Goal: Transaction & Acquisition: Book appointment/travel/reservation

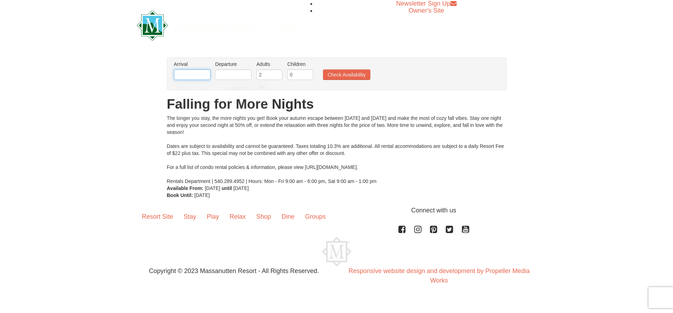
click at [190, 76] on input "text" at bounding box center [192, 74] width 36 height 11
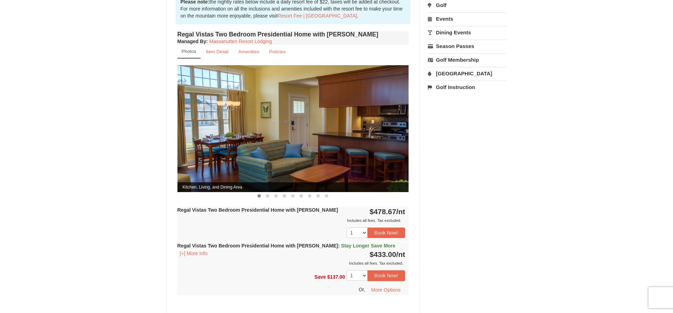
scroll to position [238, 0]
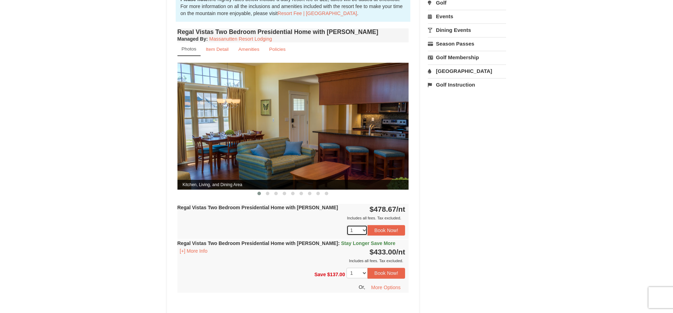
select select "2"
select select "1"
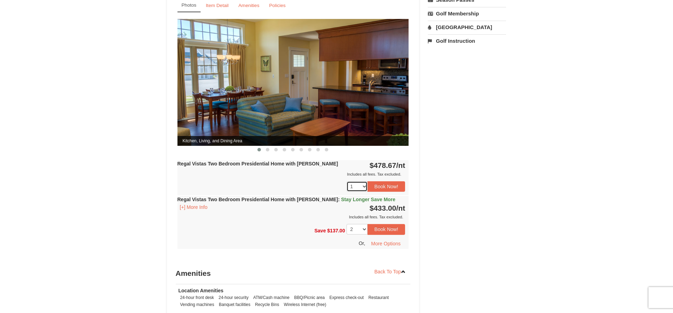
scroll to position [282, 0]
select select "1"
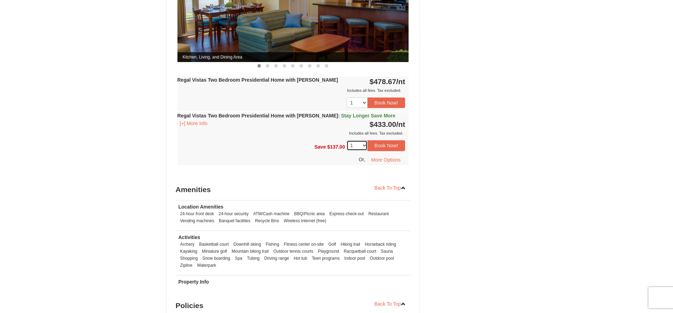
scroll to position [370, 0]
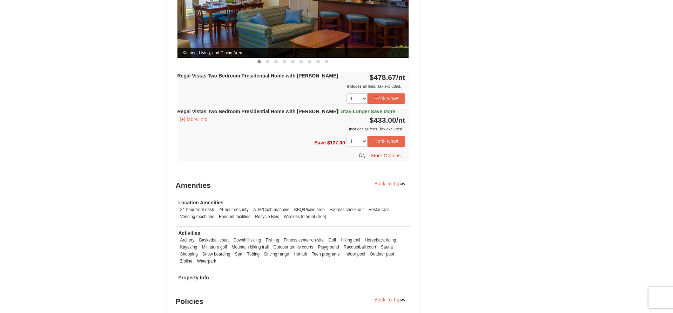
click at [382, 150] on button "More Options" at bounding box center [385, 155] width 39 height 11
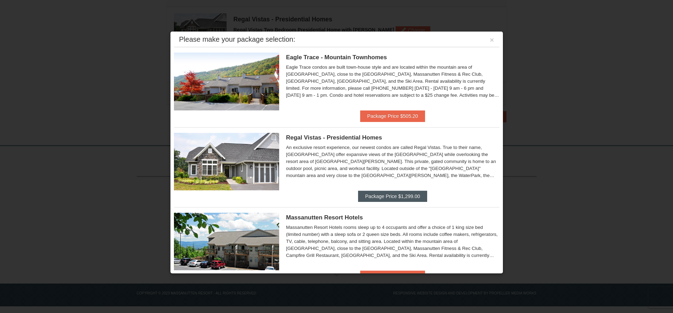
scroll to position [217, 0]
click at [372, 198] on button "Package Price $1,299.00" at bounding box center [392, 196] width 69 height 11
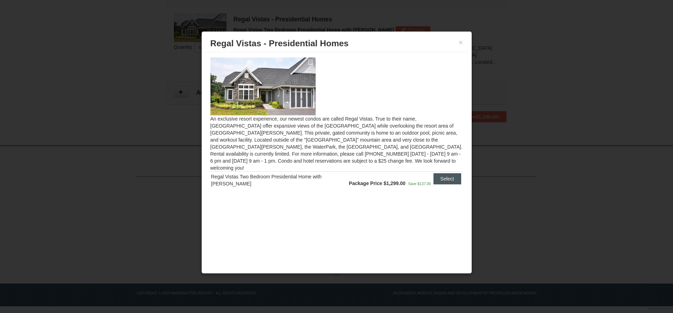
click at [445, 175] on button "Select" at bounding box center [447, 178] width 28 height 11
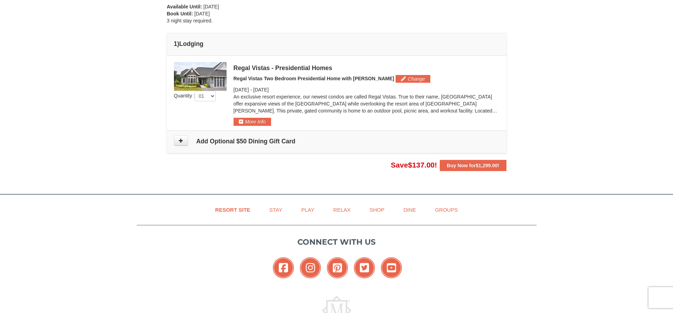
scroll to position [56, 0]
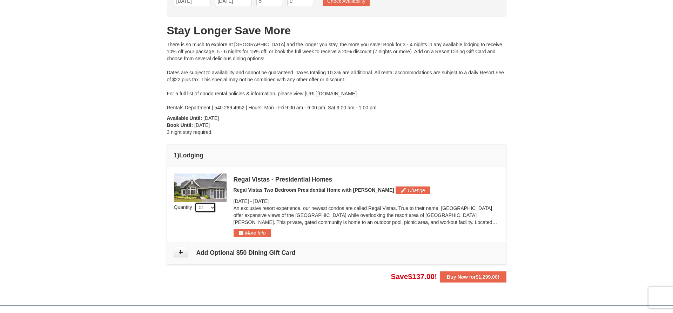
select select "2"
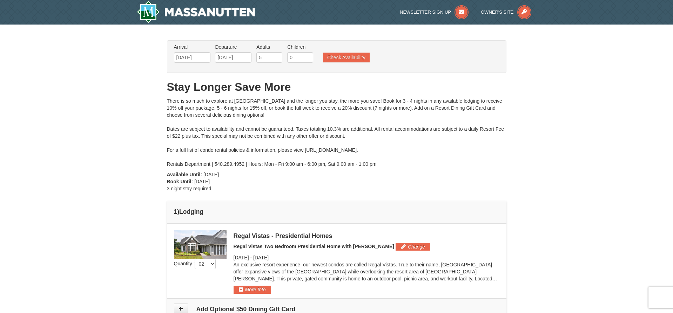
scroll to position [0, 0]
click at [276, 57] on input "6" at bounding box center [269, 57] width 26 height 11
click at [278, 57] on input "7" at bounding box center [269, 57] width 26 height 11
type input "8"
click at [278, 57] on input "8" at bounding box center [269, 57] width 26 height 11
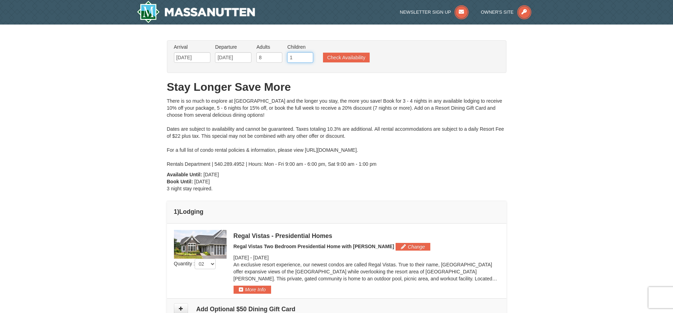
click at [309, 56] on input "1" at bounding box center [300, 57] width 26 height 11
type input "2"
click at [309, 56] on input "2" at bounding box center [300, 57] width 26 height 11
click at [349, 59] on button "Check Availability" at bounding box center [346, 58] width 47 height 10
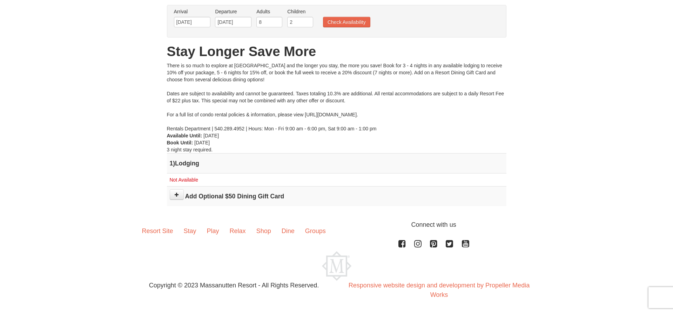
scroll to position [53, 0]
click at [277, 24] on input "7" at bounding box center [269, 22] width 26 height 11
click at [277, 24] on input "6" at bounding box center [269, 22] width 26 height 11
type input "5"
click at [277, 24] on input "5" at bounding box center [269, 22] width 26 height 11
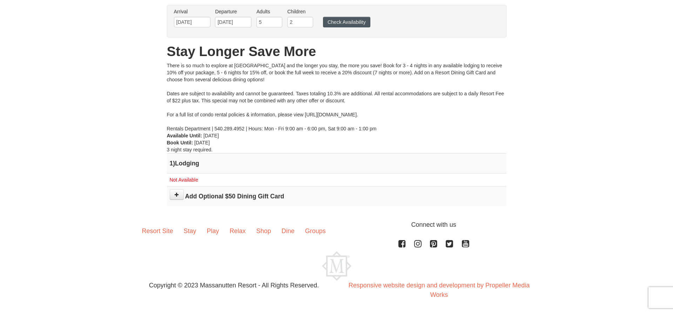
click at [352, 22] on button "Check Availability" at bounding box center [346, 22] width 47 height 11
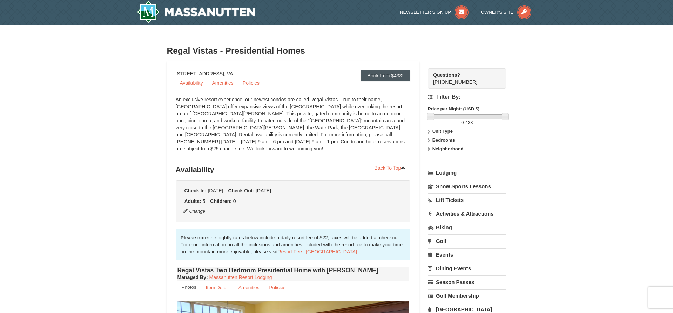
scroll to position [1, 0]
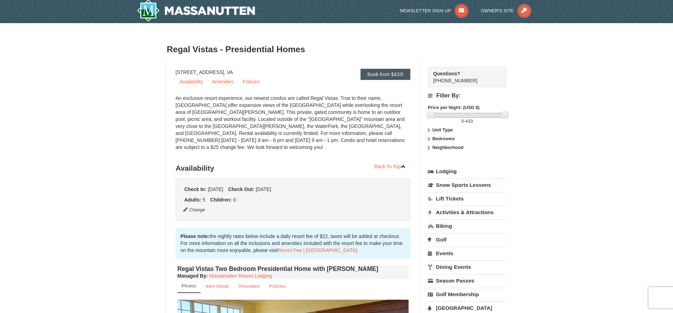
click at [385, 76] on link "Book from $433!" at bounding box center [386, 74] width 50 height 11
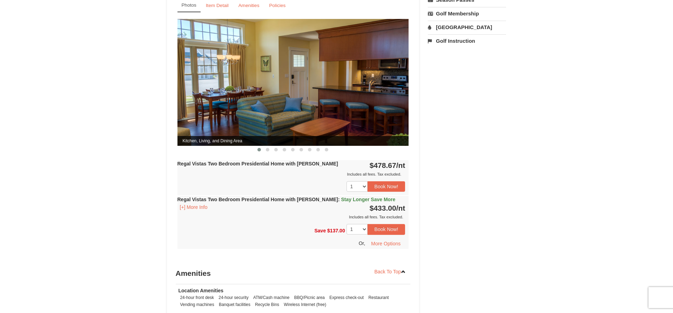
scroll to position [282, 0]
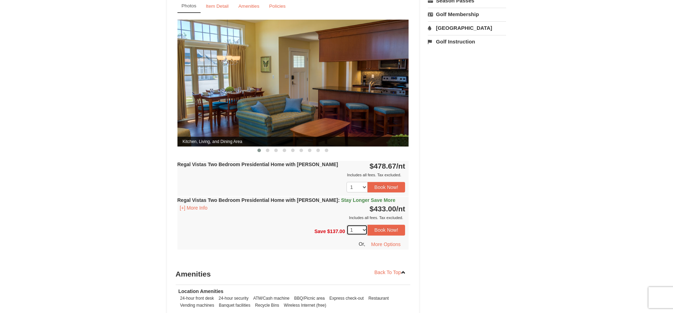
select select "2"
click at [390, 225] on button "Book Now!" at bounding box center [387, 230] width 38 height 11
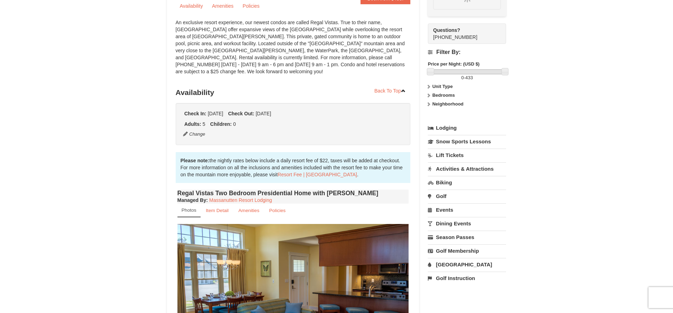
scroll to position [61, 0]
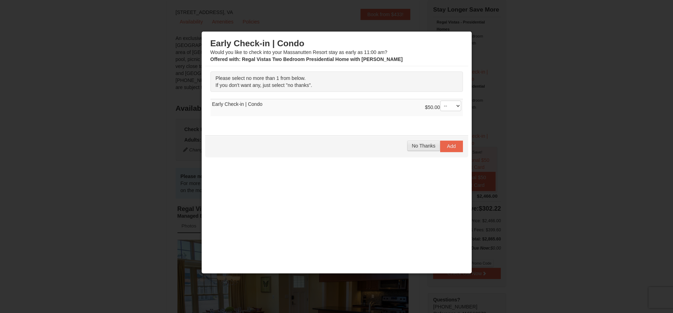
click at [425, 146] on span "No Thanks" at bounding box center [423, 146] width 23 height 6
click at [429, 147] on span "No Thanks" at bounding box center [423, 146] width 23 height 6
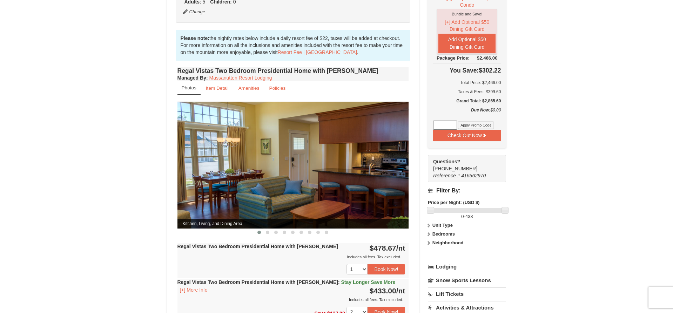
scroll to position [199, 0]
click at [268, 231] on span at bounding box center [268, 233] width 4 height 4
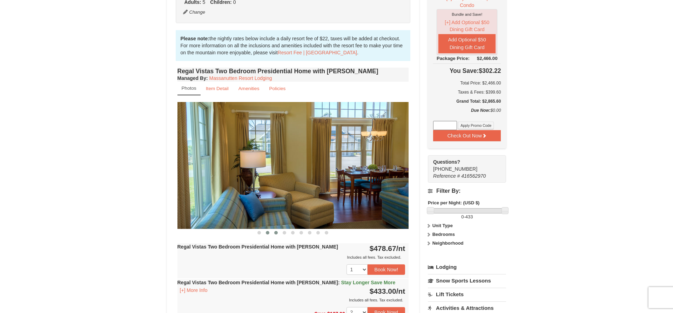
click at [275, 231] on span at bounding box center [276, 233] width 4 height 4
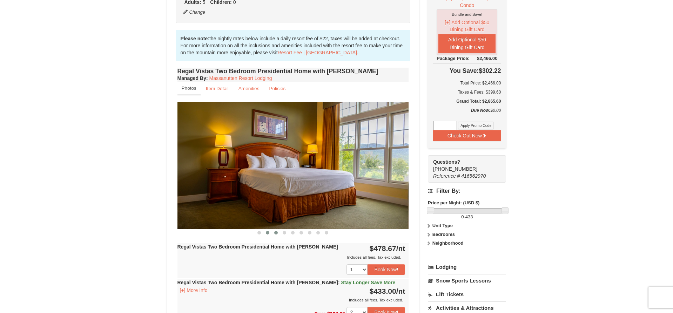
click at [268, 229] on button at bounding box center [267, 232] width 8 height 7
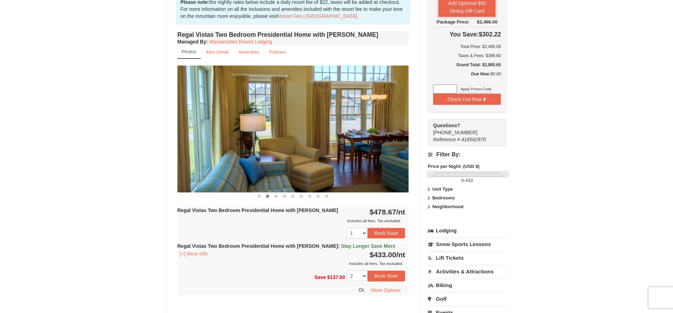
scroll to position [241, 0]
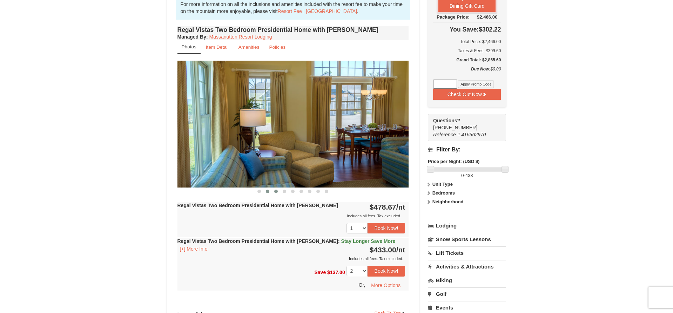
click at [276, 190] on span at bounding box center [276, 192] width 4 height 4
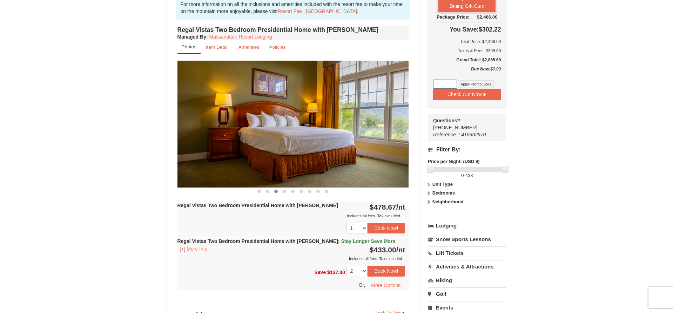
scroll to position [240, 0]
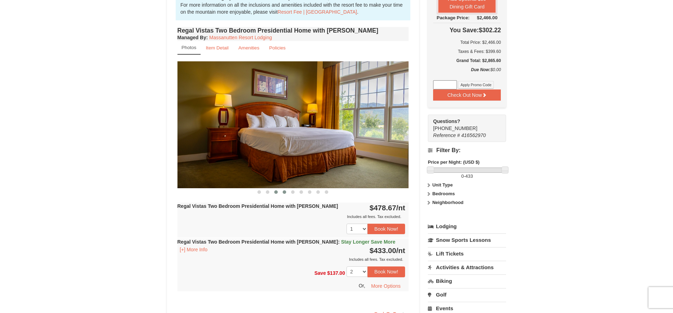
click at [284, 190] on span at bounding box center [285, 192] width 4 height 4
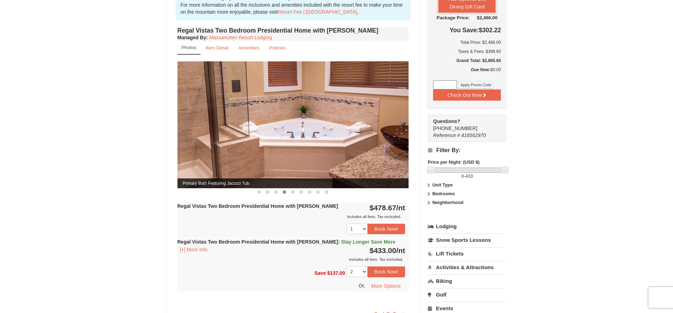
scroll to position [241, 0]
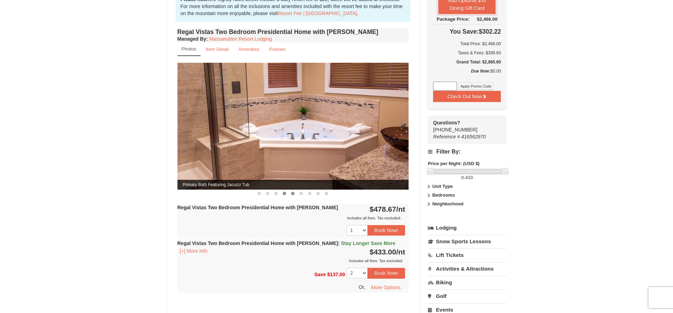
click at [292, 192] on span at bounding box center [293, 194] width 4 height 4
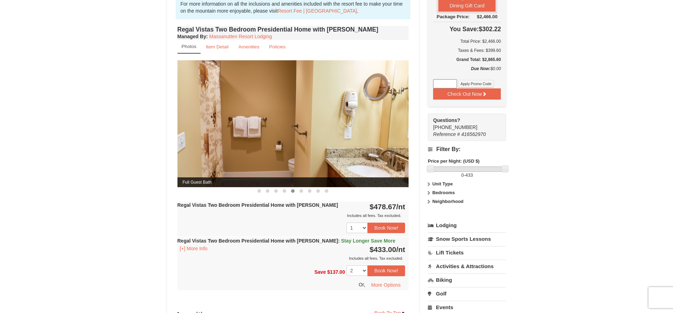
scroll to position [241, 0]
click at [302, 189] on span at bounding box center [302, 191] width 4 height 4
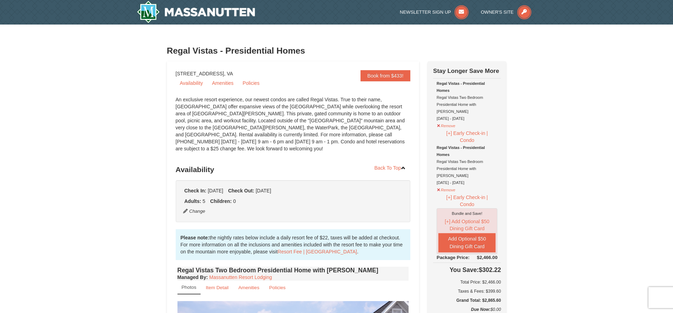
scroll to position [0, 0]
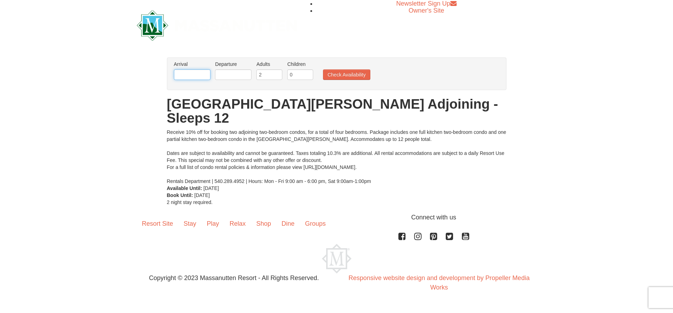
click at [191, 73] on input "text" at bounding box center [192, 74] width 36 height 11
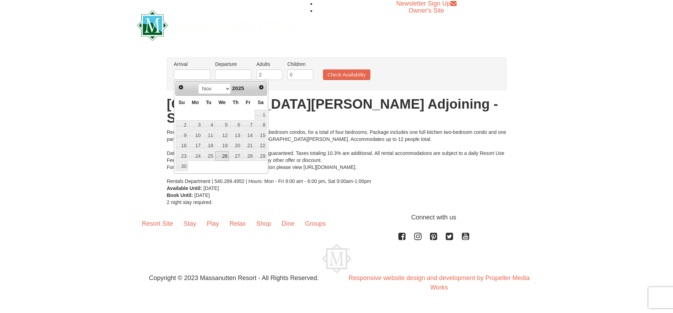
click at [225, 157] on link "26" at bounding box center [222, 156] width 14 height 10
type input "[DATE]"
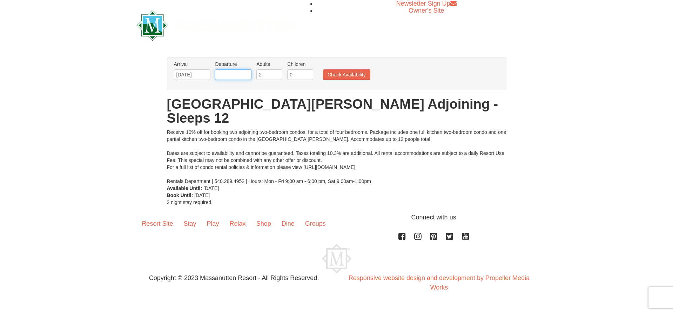
click at [240, 74] on input "text" at bounding box center [233, 74] width 36 height 11
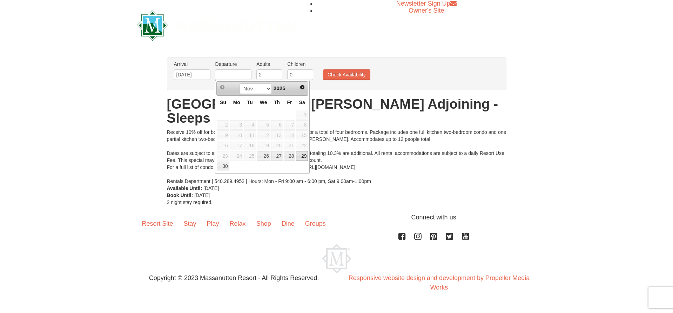
click at [302, 158] on link "29" at bounding box center [302, 156] width 12 height 10
type input "[DATE]"
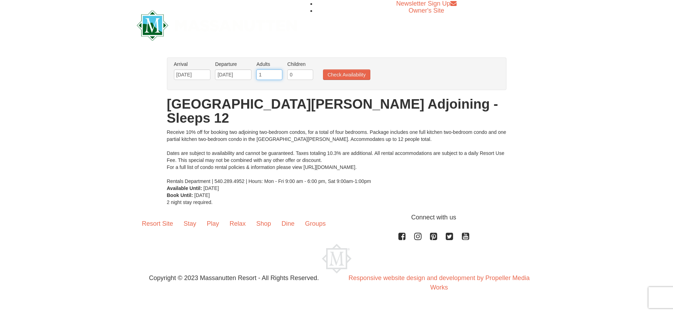
click at [277, 76] on input "1" at bounding box center [269, 74] width 26 height 11
click at [277, 74] on input "2" at bounding box center [269, 74] width 26 height 11
click at [277, 74] on input "3" at bounding box center [269, 74] width 26 height 11
click at [277, 74] on input "4" at bounding box center [269, 74] width 26 height 11
click at [277, 74] on input "5" at bounding box center [269, 74] width 26 height 11
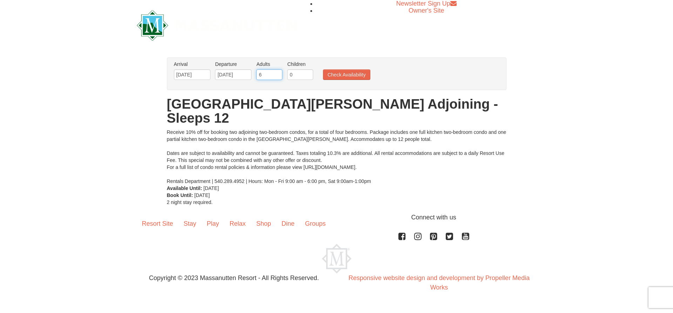
click at [277, 74] on input "6" at bounding box center [269, 74] width 26 height 11
click at [277, 74] on input "7" at bounding box center [269, 74] width 26 height 11
type input "8"
click at [277, 74] on input "8" at bounding box center [269, 74] width 26 height 11
type input "1"
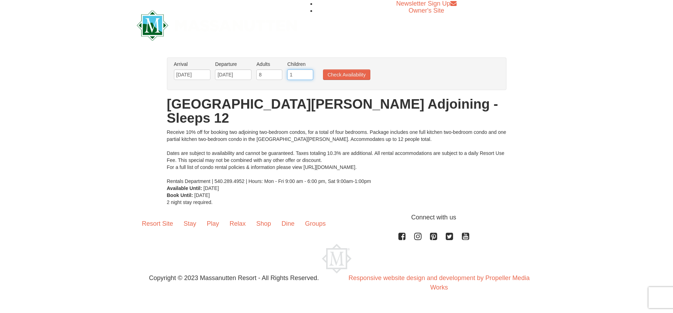
click at [309, 74] on input "1" at bounding box center [300, 74] width 26 height 11
click at [339, 75] on button "Check Availability" at bounding box center [346, 74] width 47 height 11
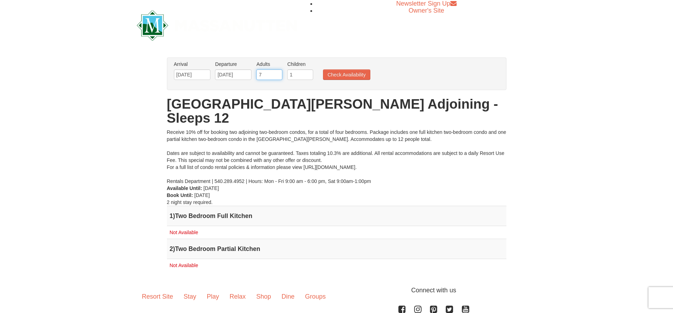
click at [278, 76] on input "7" at bounding box center [269, 74] width 26 height 11
click at [278, 76] on input "6" at bounding box center [269, 74] width 26 height 11
type input "5"
click at [278, 76] on input "5" at bounding box center [269, 74] width 26 height 11
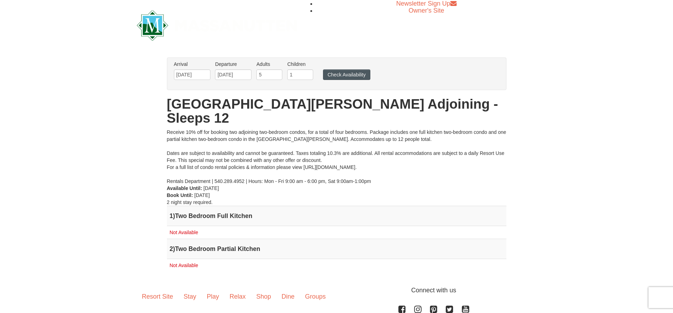
click at [339, 74] on button "Check Availability" at bounding box center [346, 74] width 47 height 11
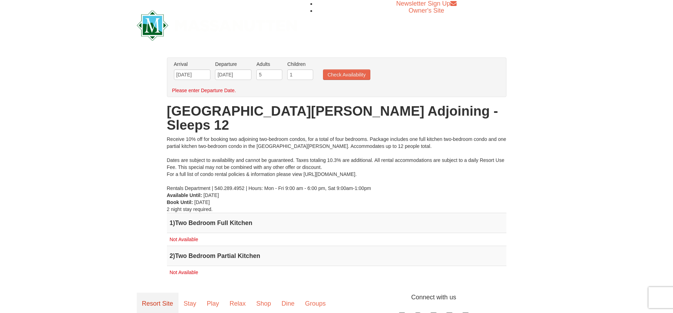
scroll to position [0, 0]
click at [191, 293] on link "Stay" at bounding box center [190, 304] width 23 height 22
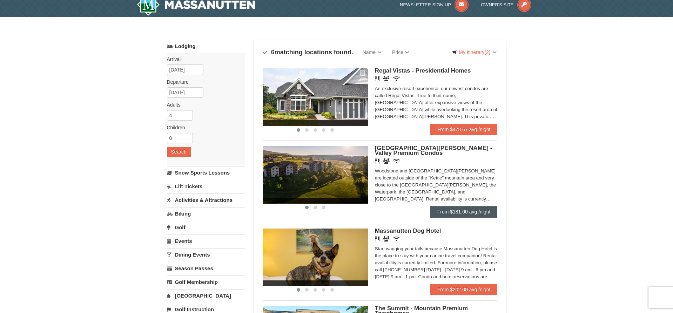
scroll to position [8, 0]
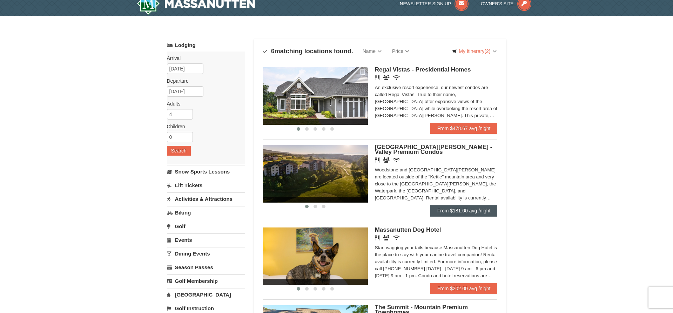
click at [461, 214] on link "From $181.00 avg /night" at bounding box center [463, 210] width 67 height 11
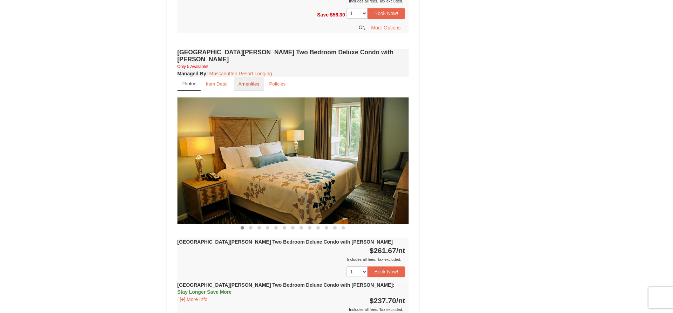
scroll to position [924, 0]
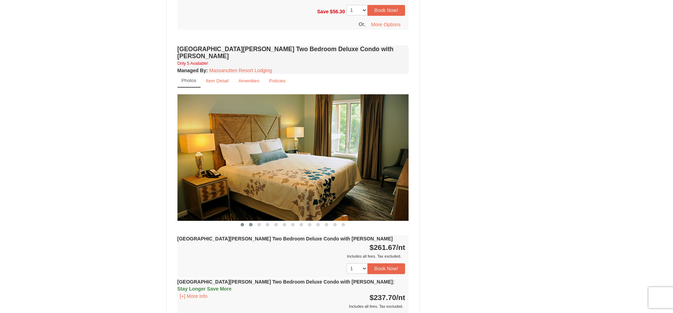
click at [251, 223] on span at bounding box center [251, 225] width 4 height 4
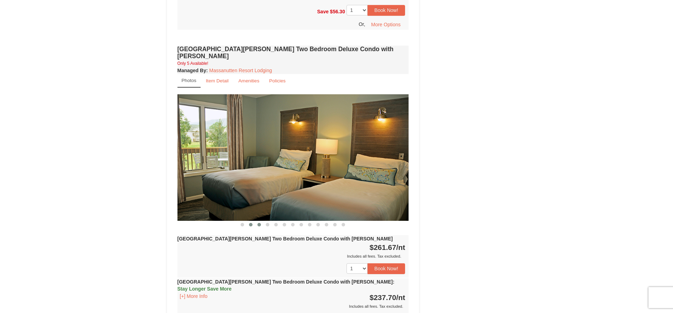
click at [260, 223] on span at bounding box center [259, 225] width 4 height 4
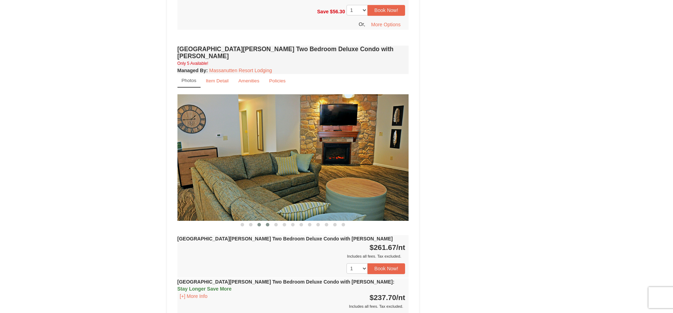
click at [268, 223] on span at bounding box center [268, 225] width 4 height 4
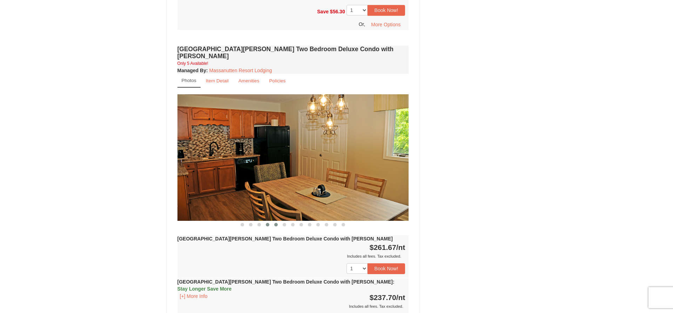
click at [278, 221] on button at bounding box center [276, 224] width 8 height 7
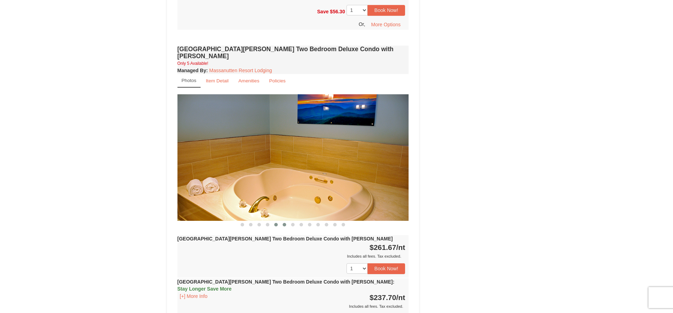
click at [284, 221] on button at bounding box center [284, 224] width 8 height 7
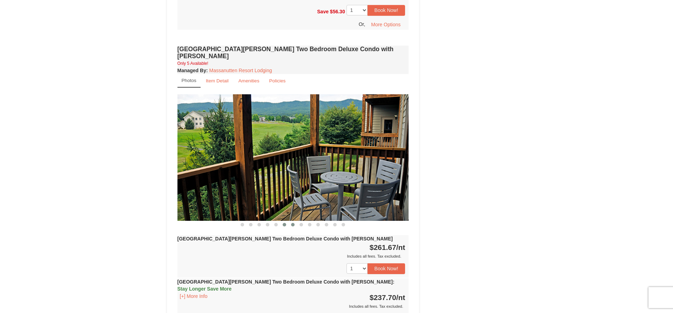
click at [292, 223] on span at bounding box center [293, 225] width 4 height 4
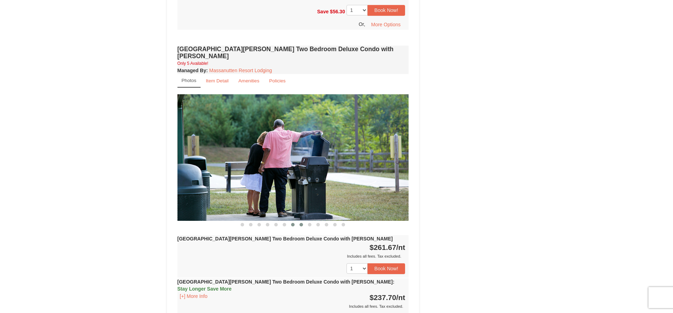
click at [299, 221] on button at bounding box center [301, 224] width 8 height 7
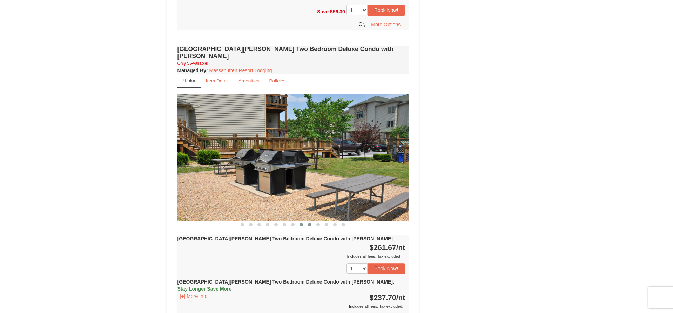
click at [308, 223] on span at bounding box center [310, 225] width 4 height 4
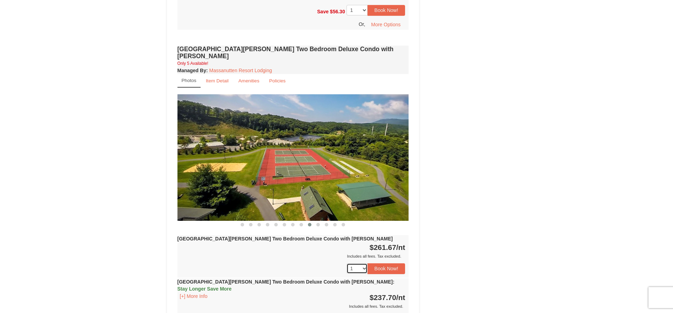
select select "2"
click at [318, 223] on span at bounding box center [318, 225] width 4 height 4
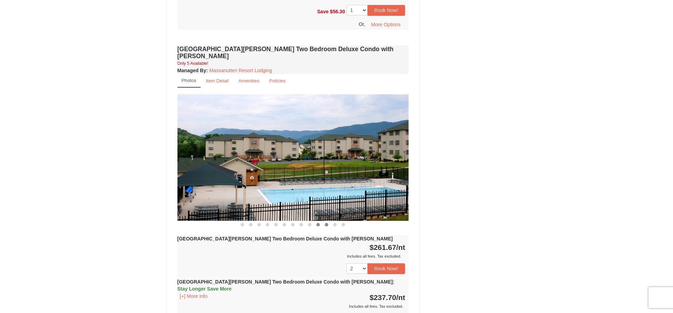
click at [325, 223] on span at bounding box center [327, 225] width 4 height 4
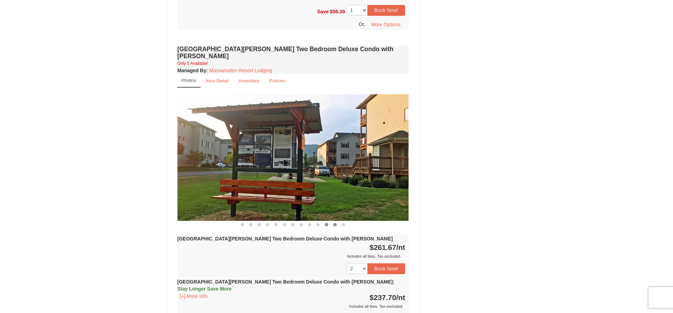
click at [333, 221] on button at bounding box center [335, 224] width 8 height 7
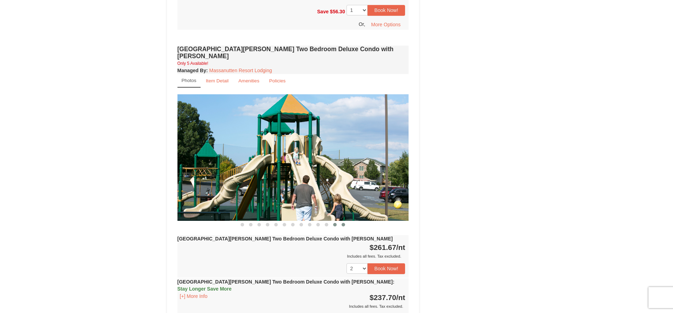
click at [344, 221] on button at bounding box center [343, 224] width 8 height 7
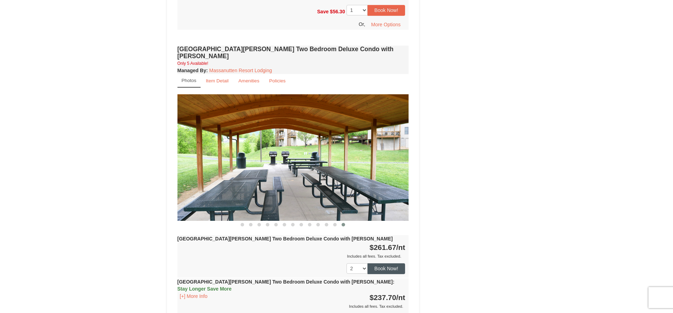
click at [393, 263] on button "Book Now!" at bounding box center [387, 268] width 38 height 11
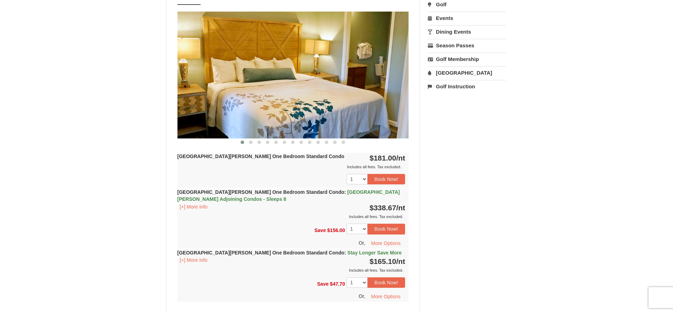
scroll to position [68, 0]
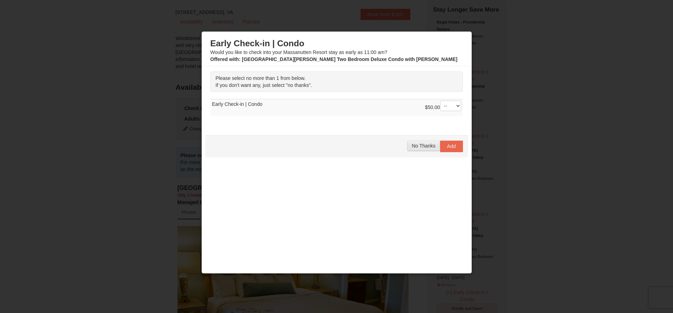
click at [429, 145] on span "No Thanks" at bounding box center [423, 146] width 23 height 6
click at [423, 145] on span "No Thanks" at bounding box center [423, 146] width 23 height 6
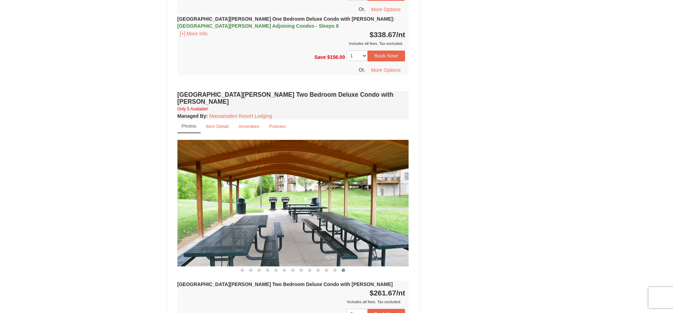
scroll to position [882, 0]
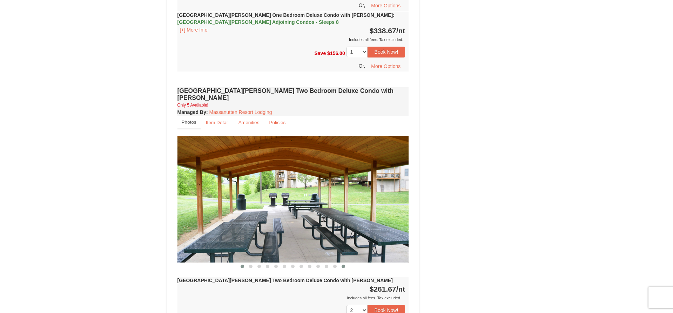
click at [242, 265] on span at bounding box center [243, 267] width 4 height 4
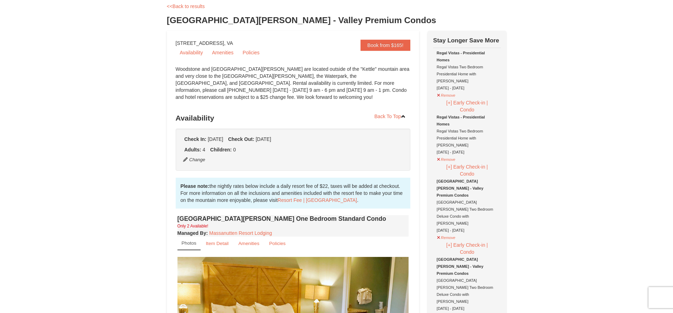
scroll to position [39, 0]
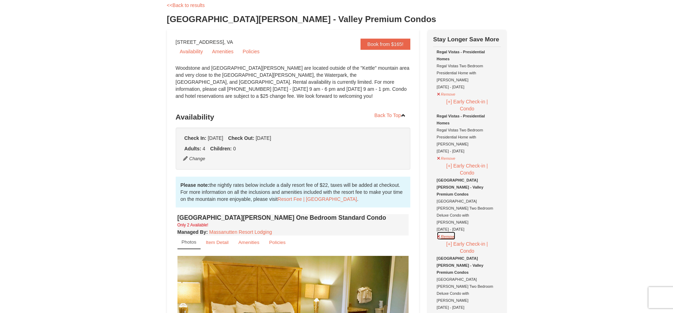
click at [444, 231] on button "Remove" at bounding box center [446, 235] width 19 height 9
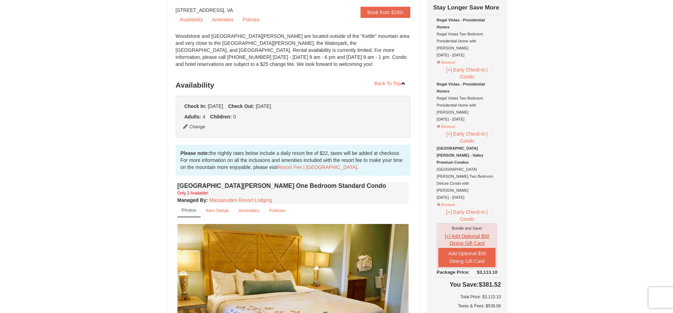
scroll to position [40, 0]
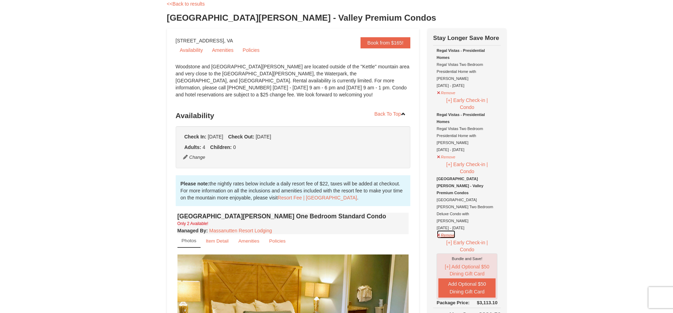
click at [443, 230] on button "Remove" at bounding box center [446, 234] width 19 height 9
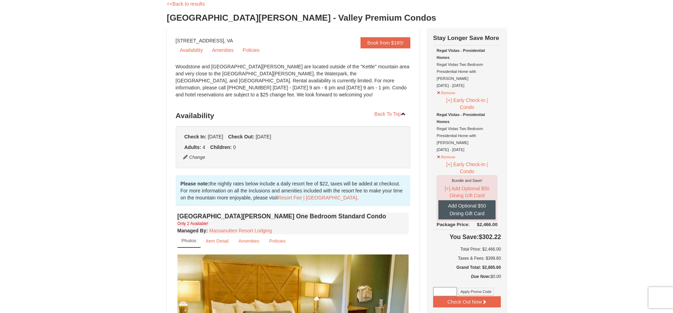
click at [470, 200] on button "Add Optional $50 Dining Gift Card" at bounding box center [466, 209] width 57 height 19
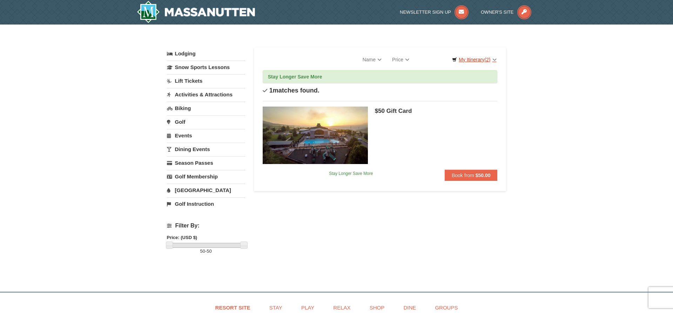
click at [477, 59] on link "My Itinerary (2)" at bounding box center [474, 59] width 53 height 11
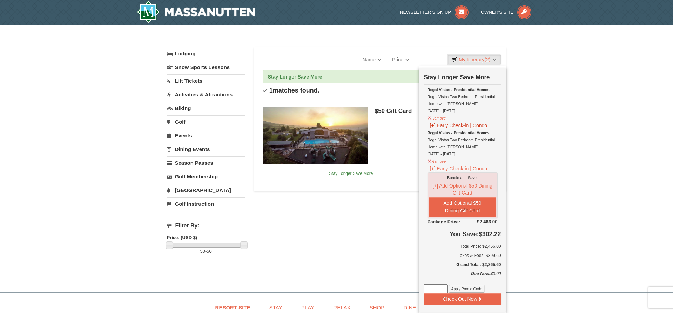
click at [446, 126] on button "[+] Early Check-in | Condo" at bounding box center [459, 126] width 62 height 8
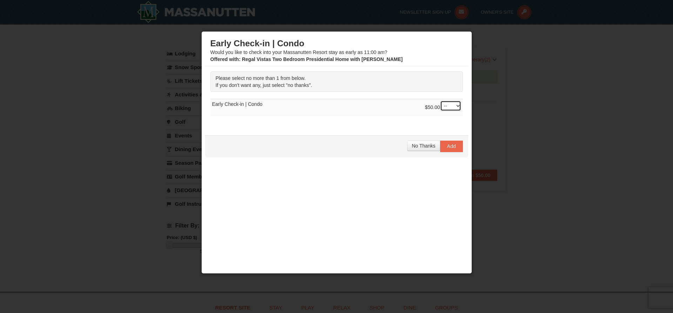
select select "1"
click at [418, 146] on span "No Thanks" at bounding box center [423, 146] width 23 height 6
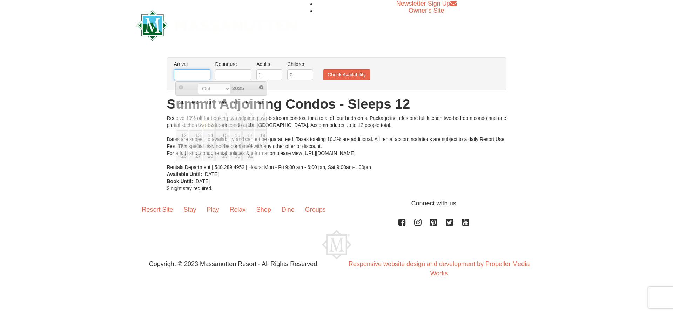
click at [199, 74] on input "text" at bounding box center [192, 74] width 36 height 11
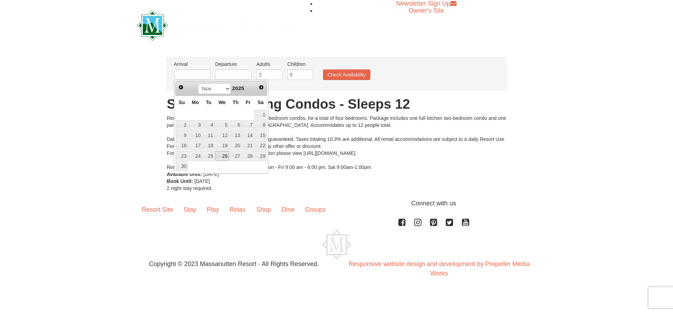
click at [228, 155] on link "26" at bounding box center [222, 156] width 14 height 10
type input "[DATE]"
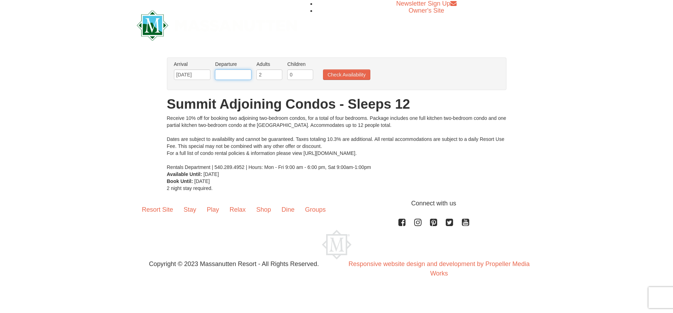
click at [241, 76] on input "text" at bounding box center [233, 74] width 36 height 11
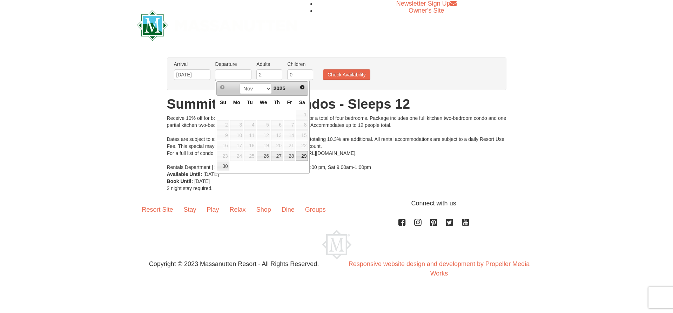
click at [304, 155] on link "29" at bounding box center [302, 156] width 12 height 10
type input "[DATE]"
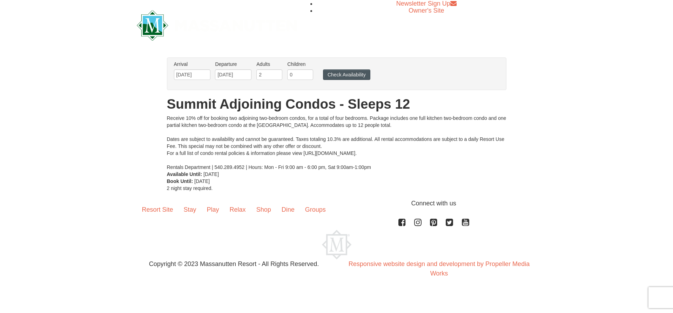
click at [335, 75] on button "Check Availability" at bounding box center [346, 74] width 47 height 11
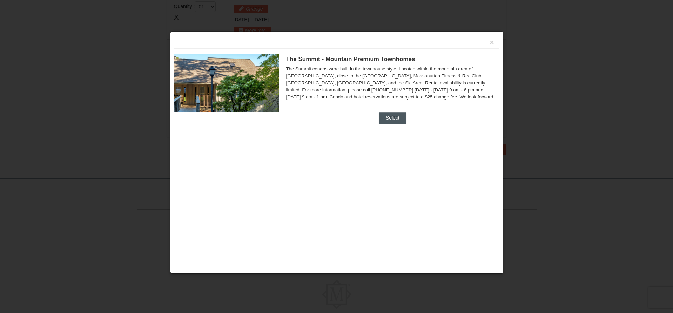
click at [395, 120] on button "Select" at bounding box center [393, 117] width 28 height 11
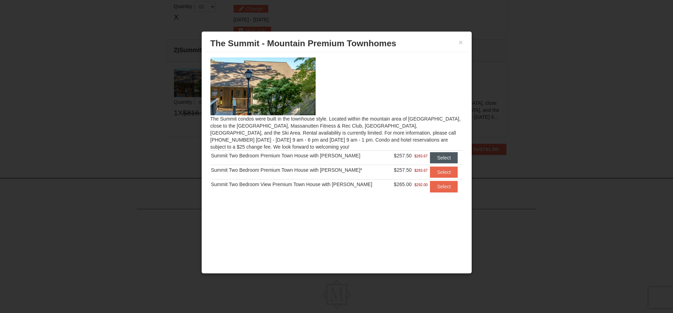
click at [442, 156] on button "Select" at bounding box center [444, 157] width 28 height 11
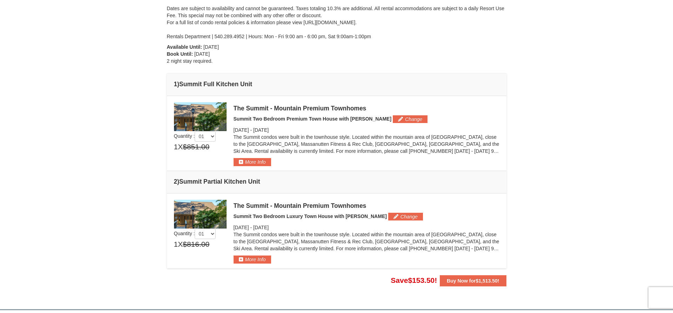
scroll to position [110, 0]
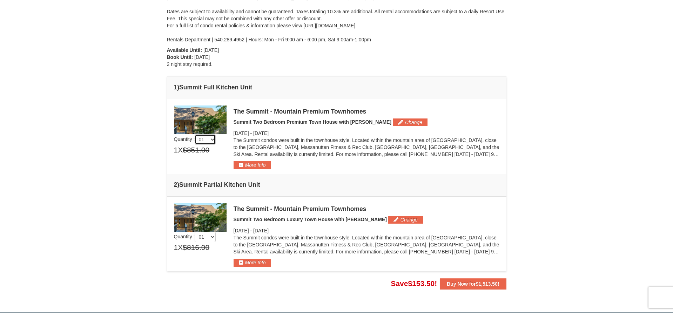
select select "2"
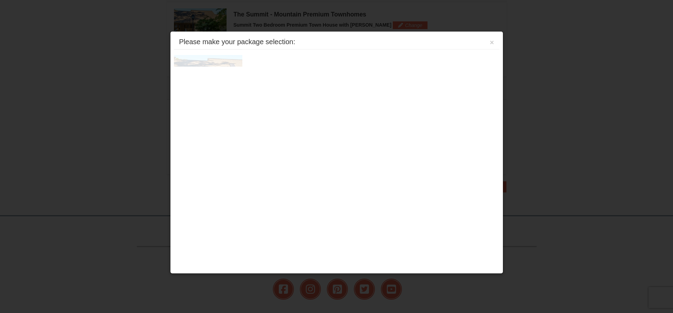
scroll to position [214, 0]
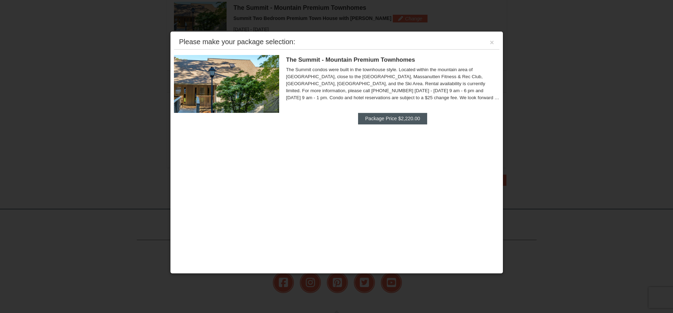
click at [374, 120] on button "Package Price $2,220.00" at bounding box center [392, 118] width 69 height 11
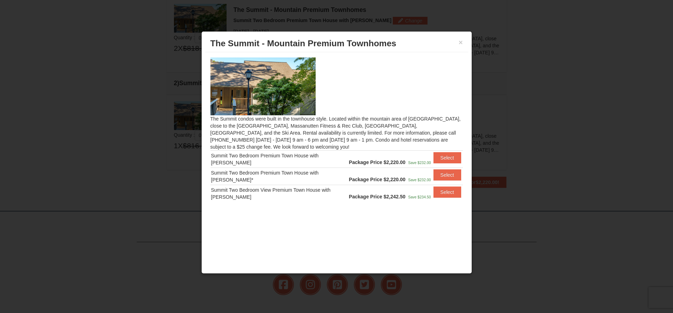
scroll to position [212, 0]
click at [446, 194] on button "Select" at bounding box center [447, 192] width 28 height 11
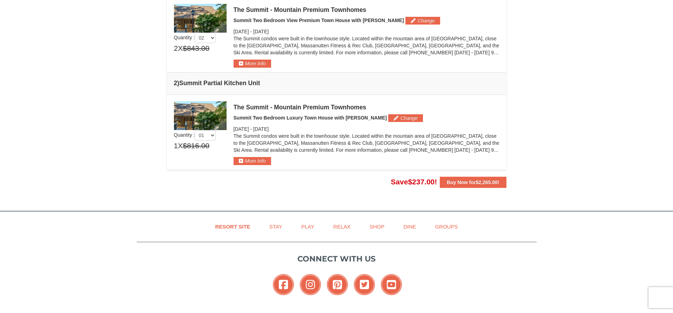
click at [206, 113] on img at bounding box center [200, 115] width 53 height 29
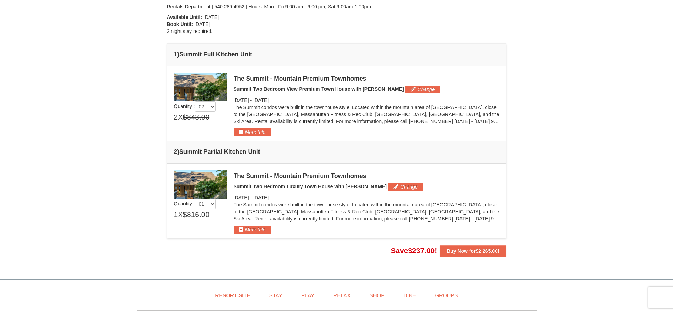
scroll to position [146, 0]
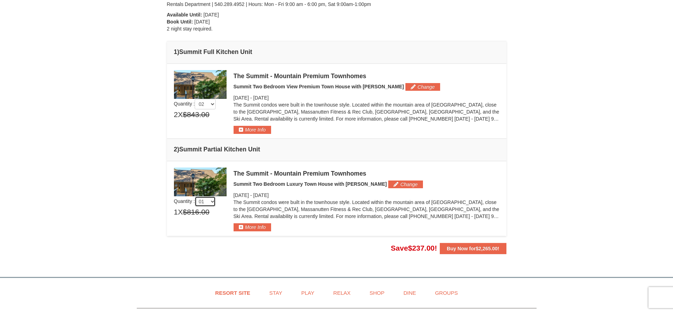
select select "2"
click at [257, 228] on button "More Info" at bounding box center [253, 227] width 38 height 8
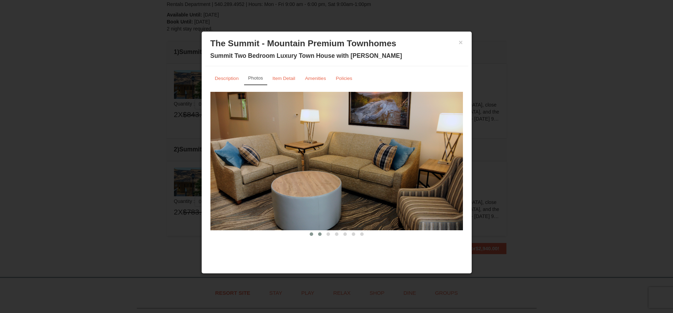
click at [320, 234] on span at bounding box center [320, 235] width 4 height 4
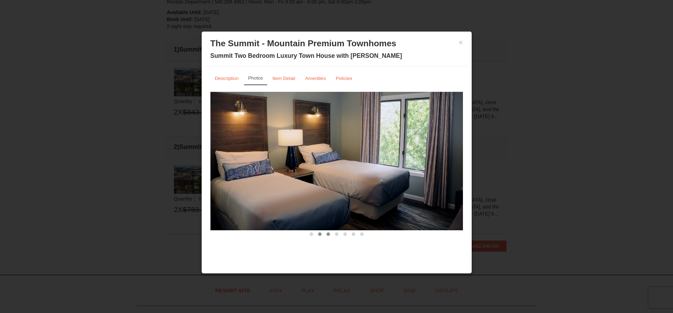
scroll to position [149, 0]
click at [327, 235] on span at bounding box center [329, 235] width 4 height 4
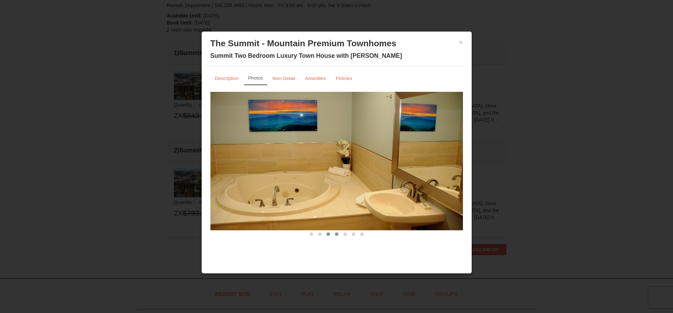
scroll to position [147, 0]
click at [336, 235] on span at bounding box center [337, 235] width 4 height 4
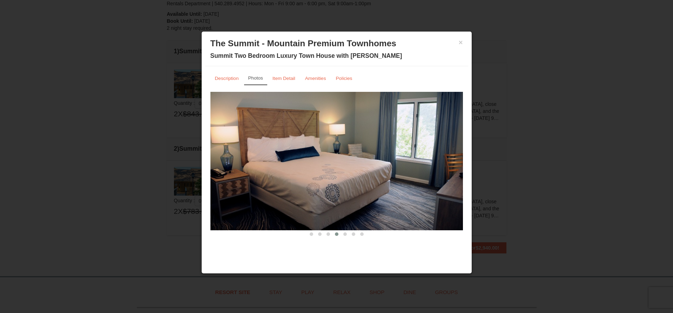
scroll to position [147, 0]
click at [345, 235] on span at bounding box center [345, 235] width 4 height 4
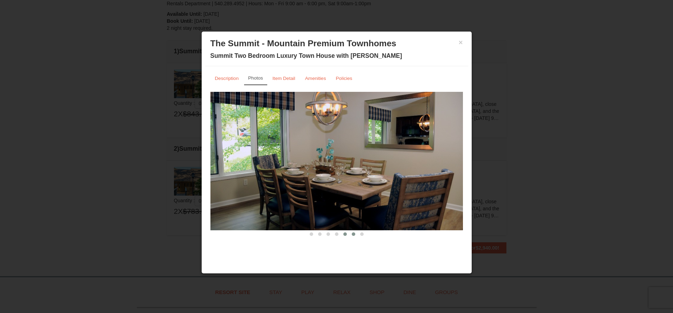
scroll to position [145, 0]
click at [354, 235] on span at bounding box center [354, 235] width 4 height 4
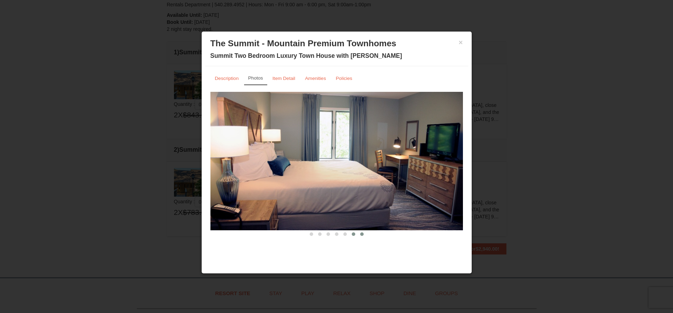
click at [363, 235] on span at bounding box center [362, 235] width 4 height 4
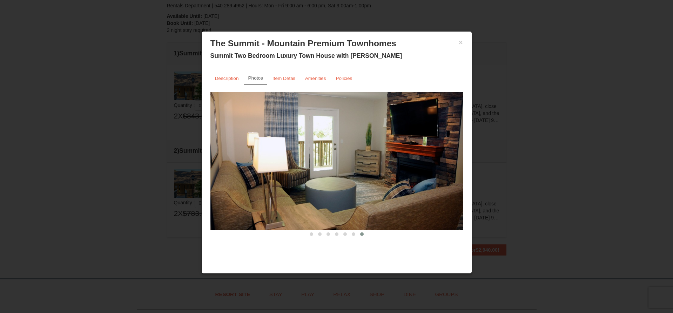
scroll to position [144, 0]
click at [321, 79] on small "Amenities" at bounding box center [315, 78] width 21 height 5
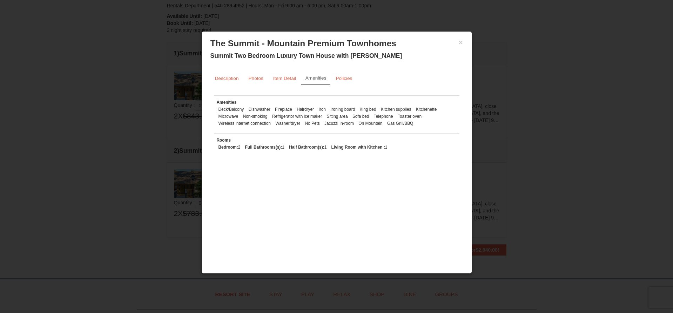
click at [463, 44] on div "× The Summit - Mountain Premium Townhomes Summit Two Bedroom Luxury Town House …" at bounding box center [336, 50] width 263 height 31
click at [284, 78] on small "Item Detail" at bounding box center [284, 78] width 23 height 5
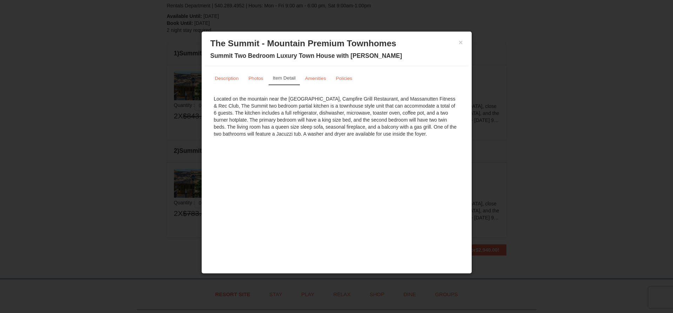
scroll to position [145, 0]
click at [252, 79] on small "Photos" at bounding box center [256, 78] width 15 height 5
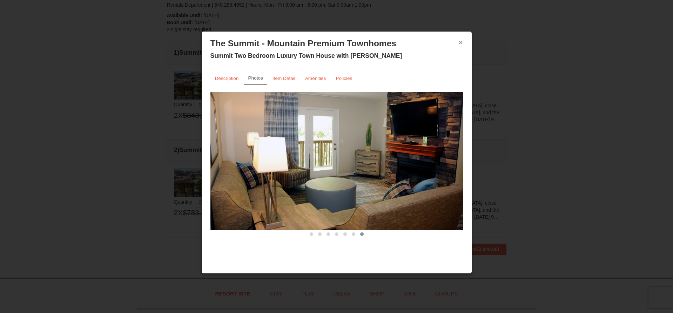
click at [461, 43] on button "×" at bounding box center [461, 42] width 4 height 7
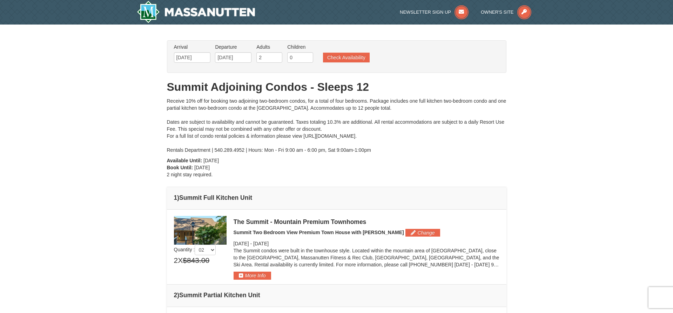
scroll to position [0, 0]
